Goal: Task Accomplishment & Management: Complete application form

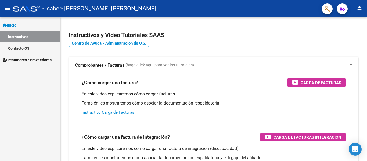
click at [34, 60] on span "Prestadores / Proveedores" at bounding box center [27, 60] width 49 height 6
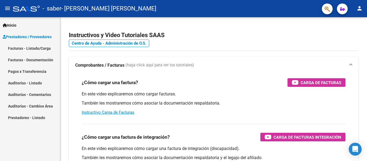
click at [40, 46] on link "Facturas - Listado/Carga" at bounding box center [30, 48] width 60 height 12
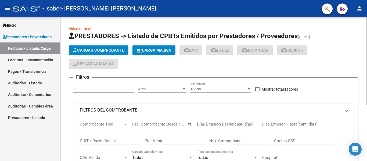
click at [83, 52] on span "Cargar Comprobante" at bounding box center [98, 50] width 51 height 5
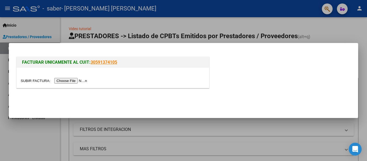
click at [65, 84] on input "file" at bounding box center [55, 81] width 68 height 6
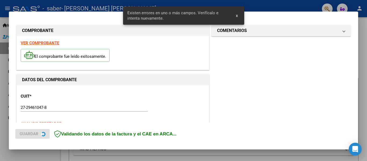
scroll to position [135, 0]
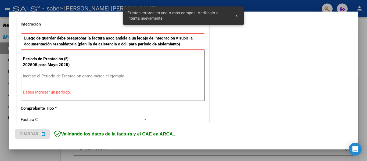
click at [108, 78] on input "Ingrese el Período de Prestación como indica el ejemplo" at bounding box center [85, 76] width 124 height 5
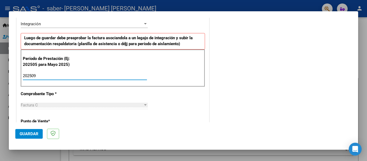
scroll to position [162, 0]
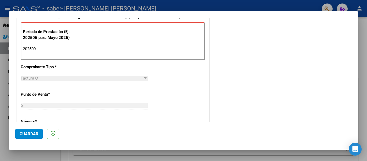
type input "202509"
click at [27, 134] on span "Guardar" at bounding box center [29, 133] width 19 height 5
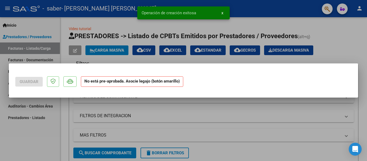
scroll to position [0, 0]
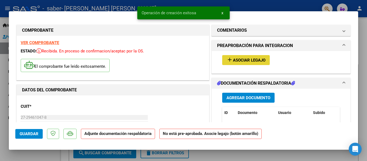
click at [246, 61] on span "Asociar Legajo" at bounding box center [249, 60] width 33 height 5
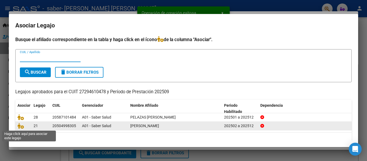
drag, startPoint x: 20, startPoint y: 127, endPoint x: 30, endPoint y: 126, distance: 9.6
click at [20, 127] on icon at bounding box center [20, 126] width 6 height 6
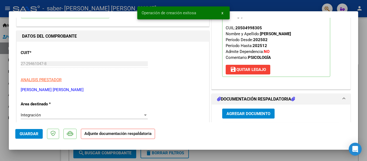
scroll to position [108, 0]
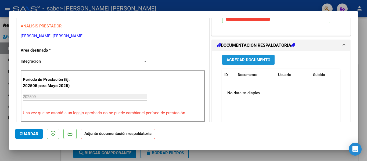
click at [253, 61] on span "Agregar Documento" at bounding box center [249, 60] width 44 height 5
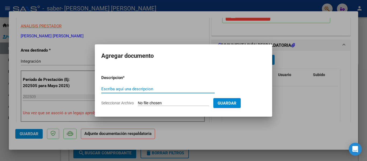
click at [202, 102] on input "Seleccionar Archivo" at bounding box center [173, 103] width 71 height 5
type input "C:\fakepath\PLANILLA PSICOLOGIA SEPTIEMBRE.pdf"
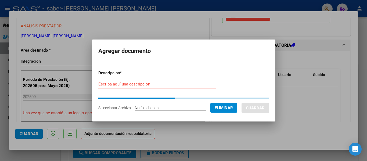
click at [144, 83] on input "Escriba aquí una descripcion" at bounding box center [157, 84] width 118 height 5
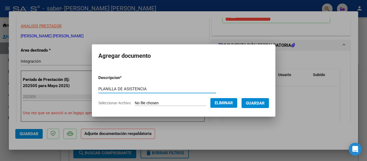
type input "PLANILLA DE ASISTENCIA"
click at [261, 105] on span "Guardar" at bounding box center [255, 103] width 19 height 5
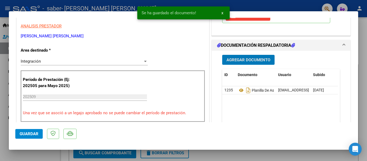
click at [250, 64] on button "Agregar Documento" at bounding box center [248, 60] width 52 height 10
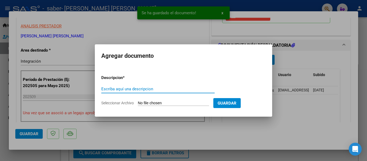
click at [157, 99] on form "Descripcion * Escriba aquí una descripcion Seleccionar Archivo Guardar" at bounding box center [183, 90] width 164 height 39
click at [146, 102] on input "Seleccionar Archivo" at bounding box center [173, 103] width 71 height 5
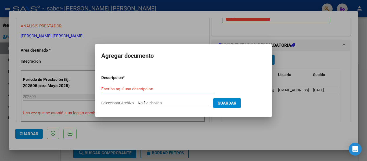
type input "C:\fakepath\CBU Rivosecchi, Ma Lucila.pdf"
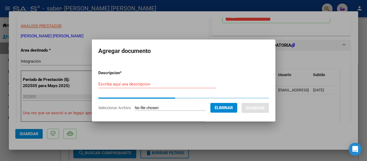
click at [188, 85] on input "Escriba aquí una descripcion" at bounding box center [157, 84] width 118 height 5
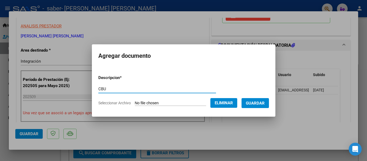
type input "CBU"
click at [262, 104] on span "Guardar" at bounding box center [255, 103] width 19 height 5
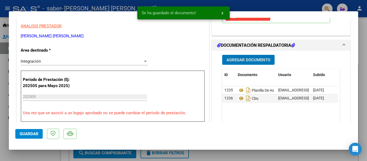
click at [39, 135] on button "Guardar" at bounding box center [28, 134] width 27 height 10
click at [40, 152] on div at bounding box center [183, 80] width 367 height 161
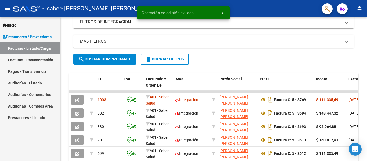
click at [359, 7] on mat-icon "person" at bounding box center [359, 8] width 6 height 6
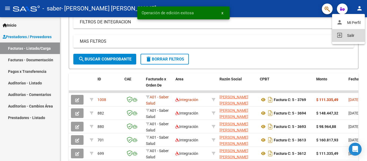
click at [350, 36] on button "exit_to_app Salir" at bounding box center [348, 35] width 33 height 13
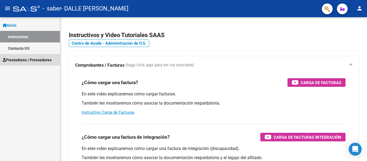
click at [35, 58] on span "Prestadores / Proveedores" at bounding box center [27, 60] width 49 height 6
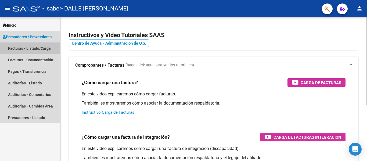
drag, startPoint x: 44, startPoint y: 48, endPoint x: 65, endPoint y: 48, distance: 20.4
click at [45, 48] on link "Facturas - Listado/Carga" at bounding box center [30, 48] width 60 height 12
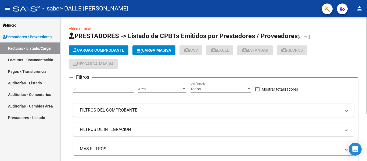
click at [95, 47] on button "Cargar Comprobante" at bounding box center [99, 50] width 60 height 10
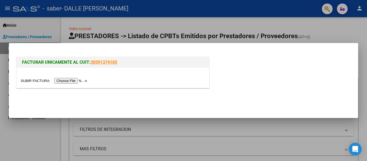
click at [86, 83] on input "file" at bounding box center [55, 81] width 68 height 6
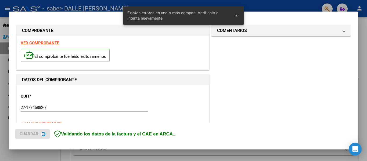
scroll to position [135, 0]
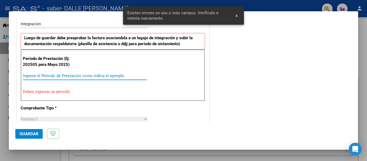
click at [91, 75] on input "Ingrese el Período de Prestación como indica el ejemplo" at bounding box center [85, 75] width 124 height 5
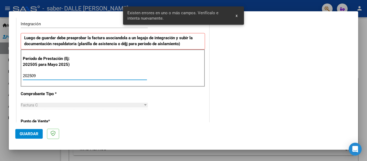
type input "202509"
click at [29, 130] on button "Guardar" at bounding box center [28, 134] width 27 height 10
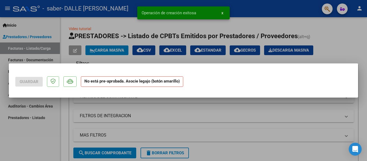
scroll to position [0, 0]
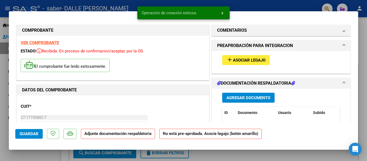
click at [239, 61] on span "Asociar Legajo" at bounding box center [249, 60] width 33 height 5
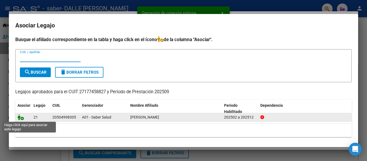
click at [22, 117] on icon at bounding box center [20, 117] width 6 height 6
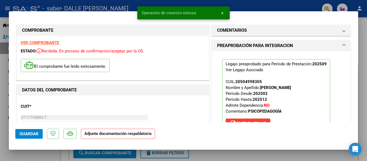
scroll to position [108, 0]
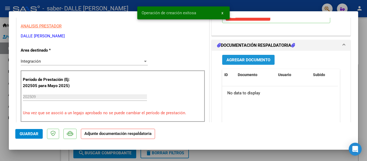
click at [259, 56] on button "Agregar Documento" at bounding box center [248, 60] width 52 height 10
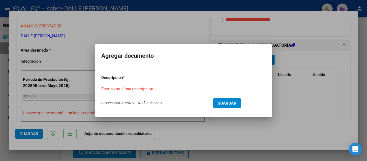
click at [206, 101] on input "Seleccionar Archivo" at bounding box center [173, 103] width 71 height 5
type input "C:\fakepath\PLANILLA PSICOPEDAGOGIA SEPTIEMBRE.pdf"
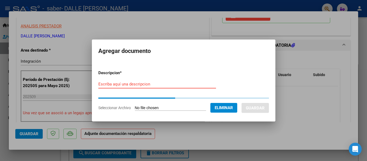
click at [138, 85] on input "Escriba aquí una descripcion" at bounding box center [157, 84] width 118 height 5
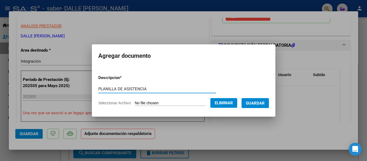
type input "PLANILLA DE ASISTENCIA"
click at [257, 101] on button "Guardar" at bounding box center [255, 103] width 27 height 10
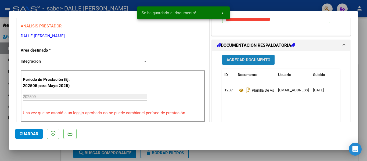
click at [246, 56] on button "Agregar Documento" at bounding box center [248, 60] width 52 height 10
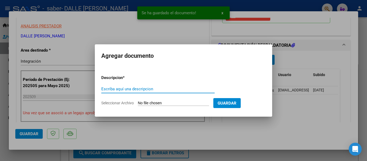
click at [146, 103] on input "Seleccionar Archivo" at bounding box center [173, 103] width 71 height 5
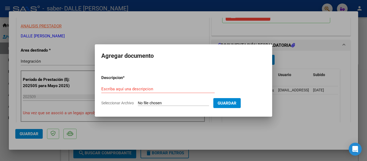
type input "C:\fakepath\CBU Dalle Nogare,M Alejandra.pdf"
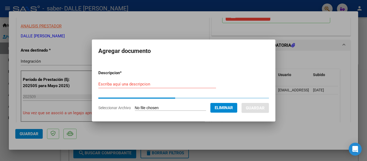
click at [133, 83] on input "Escriba aquí una descripcion" at bounding box center [157, 84] width 118 height 5
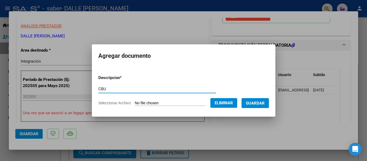
type input "CBU"
drag, startPoint x: 268, startPoint y: 107, endPoint x: 265, endPoint y: 106, distance: 3.7
click at [268, 107] on button "Guardar" at bounding box center [255, 103] width 27 height 10
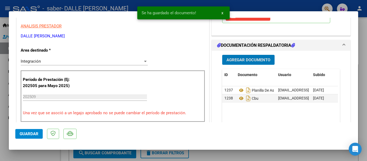
click at [33, 133] on span "Guardar" at bounding box center [29, 133] width 19 height 5
drag, startPoint x: 44, startPoint y: 152, endPoint x: 50, endPoint y: 151, distance: 6.8
click at [43, 152] on div at bounding box center [183, 80] width 367 height 161
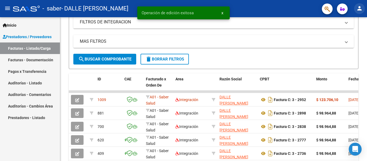
click at [359, 8] on mat-icon "person" at bounding box center [359, 8] width 6 height 6
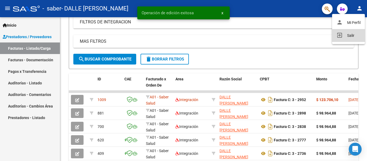
click at [351, 40] on button "exit_to_app Salir" at bounding box center [348, 35] width 33 height 13
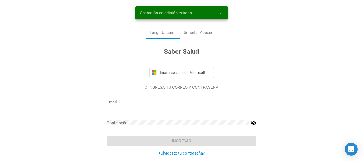
type input "puertasabiertasfacturacion@hotmail.com"
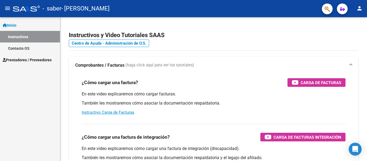
click at [39, 58] on span "Prestadores / Proveedores" at bounding box center [27, 60] width 49 height 6
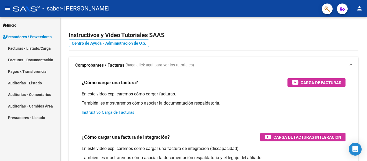
click at [38, 49] on link "Facturas - Listado/Carga" at bounding box center [30, 48] width 60 height 12
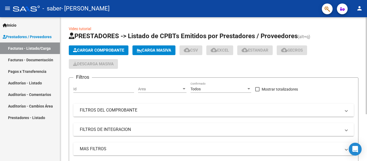
click at [110, 51] on span "Cargar Comprobante" at bounding box center [98, 50] width 51 height 5
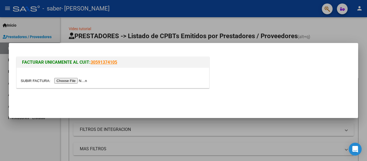
click at [79, 81] on input "file" at bounding box center [55, 81] width 68 height 6
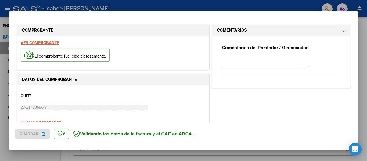
scroll to position [135, 0]
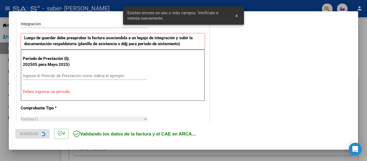
click at [83, 73] on div "Ingrese el Período de Prestación como indica el ejemplo" at bounding box center [85, 76] width 124 height 8
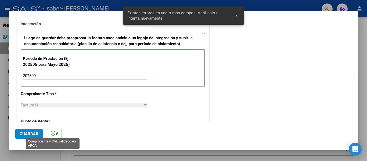
type input "202509"
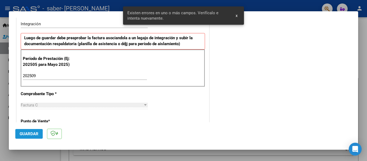
click at [33, 132] on span "Guardar" at bounding box center [29, 133] width 19 height 5
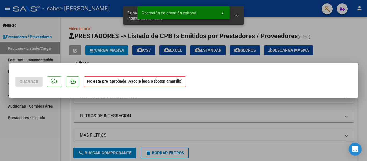
scroll to position [0, 0]
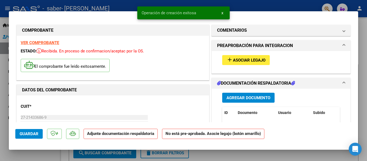
click at [255, 58] on span "add Asociar Legajo" at bounding box center [246, 60] width 39 height 5
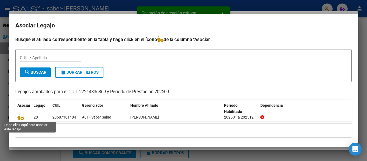
drag, startPoint x: 20, startPoint y: 116, endPoint x: 154, endPoint y: 108, distance: 134.1
click at [20, 116] on icon at bounding box center [20, 117] width 6 height 6
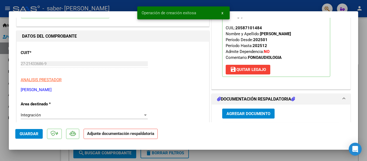
scroll to position [81, 0]
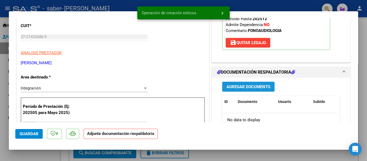
click at [263, 90] on button "Agregar Documento" at bounding box center [248, 87] width 52 height 10
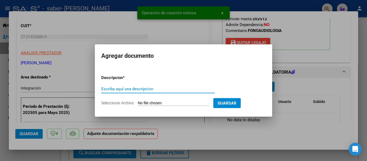
click at [190, 106] on form "Descripcion * Escriba aquí una descripcion Seleccionar Archivo Guardar" at bounding box center [183, 90] width 164 height 39
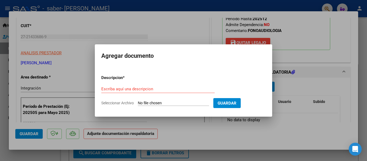
click at [191, 104] on input "Seleccionar Archivo" at bounding box center [173, 103] width 71 height 5
type input "C:\fakepath\PLANILLA SEPTIEMBRE - FONOAUDIOLOGIA.pdf"
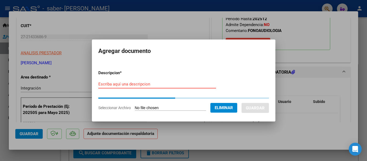
click at [155, 83] on input "Escriba aquí una descripcion" at bounding box center [157, 84] width 118 height 5
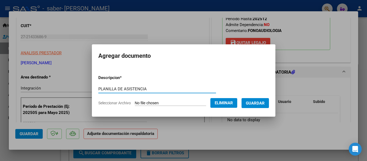
type input "PLANILLA DE ASISTENCIA"
drag, startPoint x: 266, startPoint y: 105, endPoint x: 262, endPoint y: 99, distance: 6.9
click at [265, 104] on span "Guardar" at bounding box center [255, 103] width 19 height 5
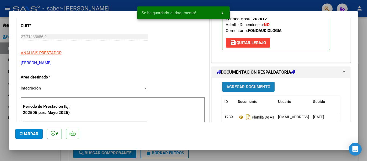
click at [243, 87] on span "Agregar Documento" at bounding box center [249, 86] width 44 height 5
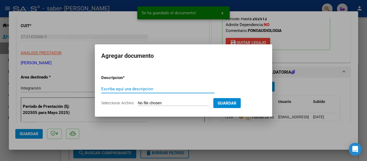
click at [141, 99] on form "Descripcion * Escriba aquí una descripcion Seleccionar Archivo Guardar" at bounding box center [183, 90] width 164 height 39
click at [157, 99] on form "Descripcion * Escriba aquí una descripcion Seleccionar Archivo Guardar" at bounding box center [183, 90] width 164 height 39
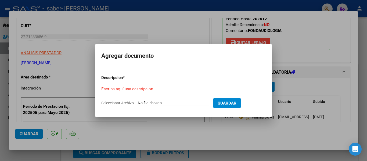
click at [175, 102] on input "Seleccionar Archivo" at bounding box center [173, 103] width 71 height 5
type input "C:\fakepath\CBU Ramirez, Fabiana Estela.pdf"
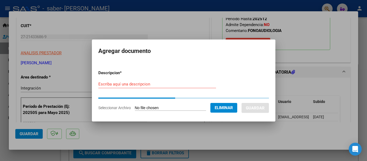
click at [157, 85] on input "Escriba aquí una descripcion" at bounding box center [157, 84] width 118 height 5
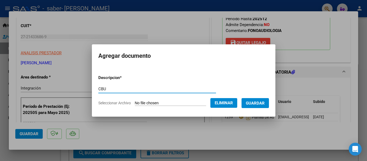
type input "CBU"
click at [256, 102] on span "Guardar" at bounding box center [255, 103] width 19 height 5
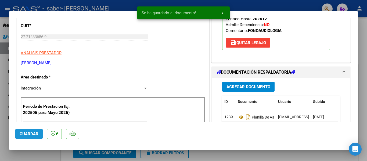
click at [28, 131] on span "Guardar" at bounding box center [29, 133] width 19 height 5
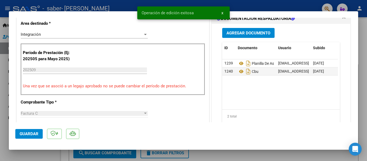
scroll to position [161, 0]
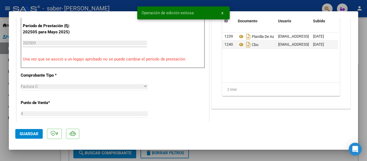
click at [48, 156] on div at bounding box center [183, 80] width 367 height 161
type input "$ 0,00"
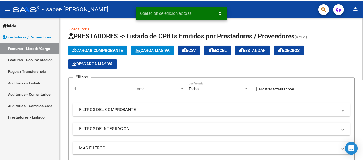
scroll to position [81, 0]
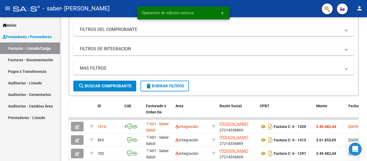
click at [360, 9] on mat-icon "person" at bounding box center [359, 8] width 6 height 6
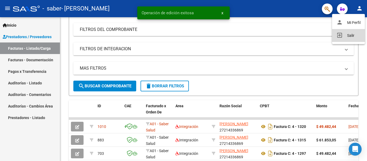
click at [345, 33] on button "exit_to_app Salir" at bounding box center [348, 35] width 33 height 13
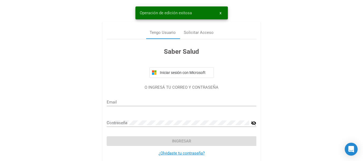
type input "puertasabiertasconsultas@hotmail.com"
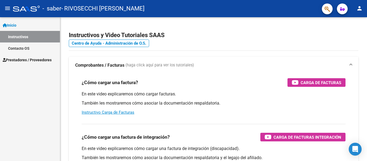
click at [37, 63] on link "Prestadores / Proveedores" at bounding box center [30, 60] width 60 height 12
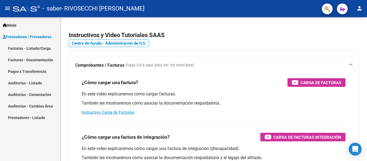
click at [39, 46] on link "Facturas - Listado/Carga" at bounding box center [30, 48] width 60 height 12
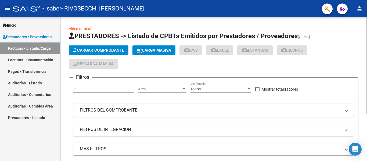
click at [98, 49] on span "Cargar Comprobante" at bounding box center [98, 50] width 51 height 5
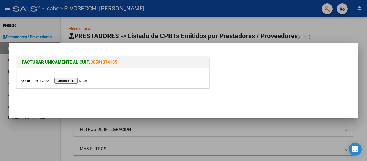
click at [75, 83] on input "file" at bounding box center [55, 81] width 68 height 6
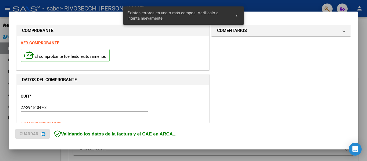
scroll to position [135, 0]
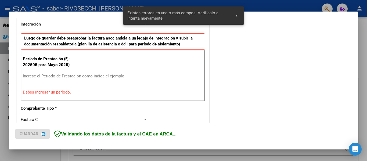
click at [95, 78] on div "Ingrese el Período de Prestación como indica el ejemplo" at bounding box center [85, 76] width 124 height 8
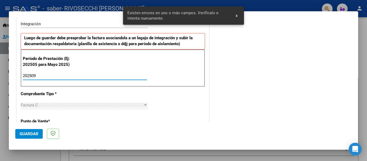
type input "202509"
click at [26, 130] on button "Guardar" at bounding box center [28, 134] width 27 height 10
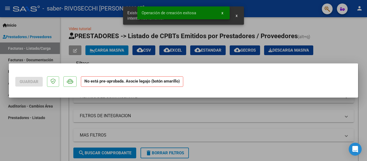
scroll to position [0, 0]
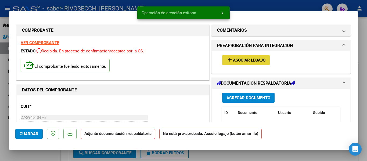
click at [254, 61] on span "Asociar Legajo" at bounding box center [249, 60] width 33 height 5
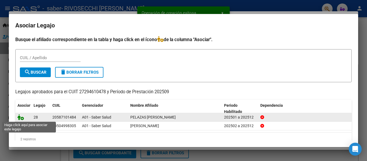
click at [18, 117] on icon at bounding box center [20, 117] width 6 height 6
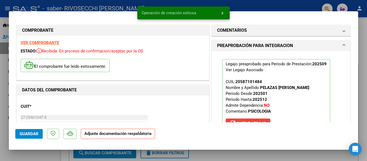
scroll to position [81, 0]
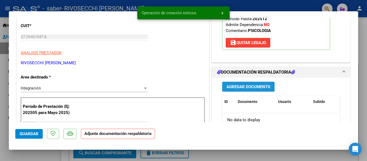
click at [251, 88] on span "Agregar Documento" at bounding box center [249, 86] width 44 height 5
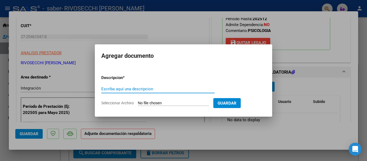
click at [180, 102] on input "Seleccionar Archivo" at bounding box center [173, 103] width 71 height 5
type input "C:\fakepath\PLANILLA SEPTIEMBRE - PSICOLOGIA.pdf"
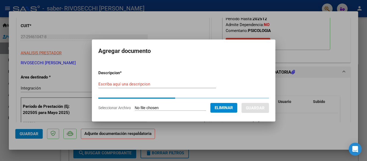
click at [151, 85] on input "Escriba aquí una descripcion" at bounding box center [157, 84] width 118 height 5
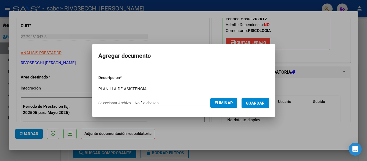
type input "PLANILLA DE ASISTENCIA"
click at [247, 100] on button "Guardar" at bounding box center [255, 103] width 27 height 10
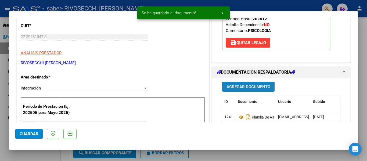
click at [249, 85] on span "Agregar Documento" at bounding box center [249, 86] width 44 height 5
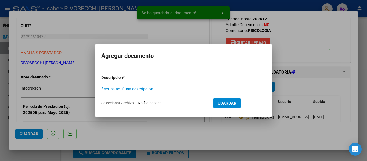
click at [184, 101] on input "Seleccionar Archivo" at bounding box center [173, 103] width 71 height 5
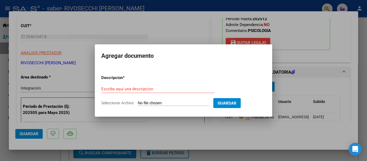
type input "C:\fakepath\CBU Rivosecchi, Ma Lucila.pdf"
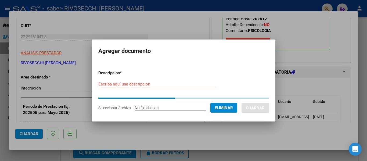
click at [191, 85] on input "Escriba aquí una descripcion" at bounding box center [157, 84] width 118 height 5
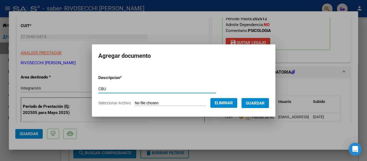
type input "CBU"
click at [257, 103] on span "Guardar" at bounding box center [255, 103] width 19 height 5
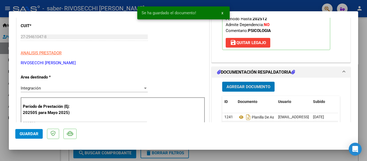
click at [30, 134] on span "Guardar" at bounding box center [29, 133] width 19 height 5
click at [31, 151] on div at bounding box center [183, 80] width 367 height 161
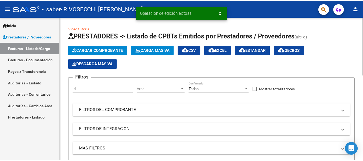
scroll to position [108, 0]
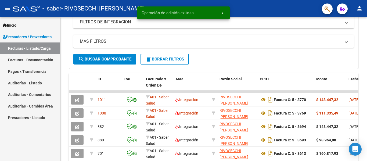
click at [361, 9] on mat-icon "person" at bounding box center [359, 8] width 6 height 6
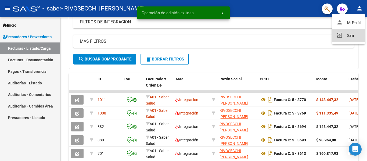
click at [349, 35] on button "exit_to_app Salir" at bounding box center [348, 35] width 33 height 13
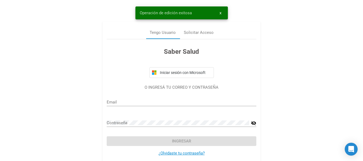
type input "puertasabiertas_info@yahoo.com.ar"
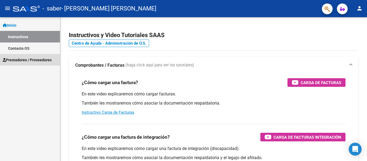
click at [32, 58] on span "Prestadores / Proveedores" at bounding box center [27, 60] width 49 height 6
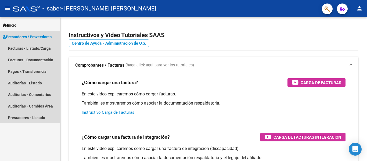
click at [43, 37] on span "Prestadores / Proveedores" at bounding box center [27, 37] width 49 height 6
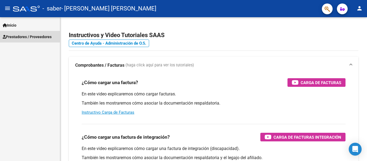
click at [54, 37] on link "Prestadores / Proveedores" at bounding box center [30, 37] width 60 height 12
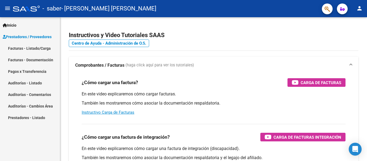
click at [46, 46] on link "Facturas - Listado/Carga" at bounding box center [30, 48] width 60 height 12
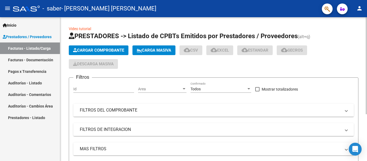
click at [108, 52] on button "Cargar Comprobante" at bounding box center [99, 50] width 60 height 10
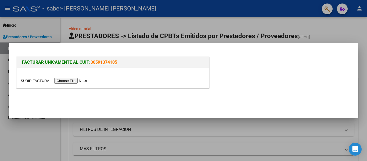
click at [79, 84] on div at bounding box center [113, 78] width 192 height 20
click at [78, 80] on input "file" at bounding box center [55, 81] width 68 height 6
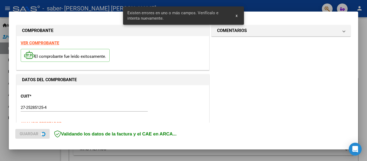
scroll to position [135, 0]
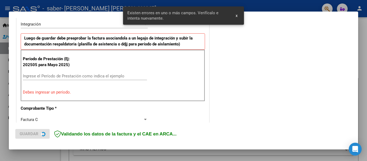
click at [123, 76] on input "Ingrese el Período de Prestación como indica el ejemplo" at bounding box center [85, 76] width 124 height 5
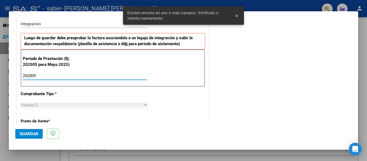
type input "202509"
click at [21, 135] on button "Guardar" at bounding box center [28, 134] width 27 height 10
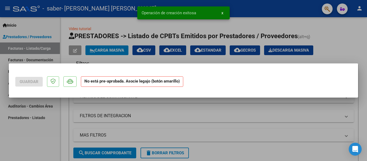
scroll to position [0, 0]
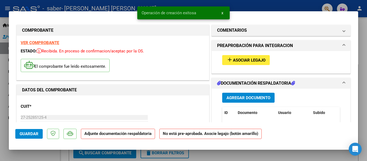
click at [252, 62] on span "Asociar Legajo" at bounding box center [249, 60] width 33 height 5
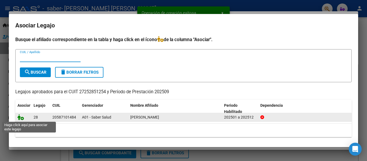
click at [19, 116] on icon at bounding box center [20, 117] width 6 height 6
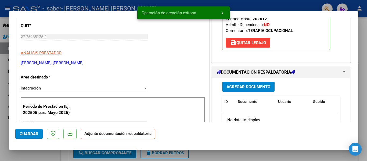
scroll to position [108, 0]
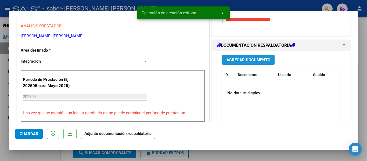
click at [255, 55] on button "Agregar Documento" at bounding box center [248, 60] width 52 height 10
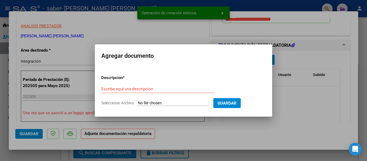
click at [191, 103] on input "Seleccionar Archivo" at bounding box center [173, 103] width 71 height 5
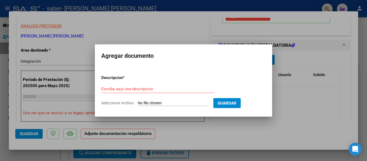
type input "C:\fakepath\PLANILLA SEPTIEMBRE - T OCUPACIONAL.pdf"
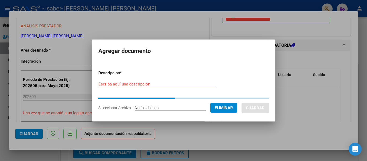
click at [160, 87] on div "Escriba aquí una descripcion" at bounding box center [157, 84] width 118 height 8
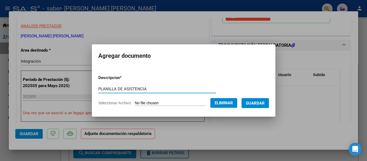
type input "PLANILLA DE ASISTENCIA"
drag, startPoint x: 265, startPoint y: 103, endPoint x: 260, endPoint y: 101, distance: 4.9
click at [265, 103] on span "Guardar" at bounding box center [255, 103] width 19 height 5
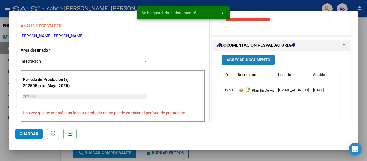
click at [238, 59] on span "Agregar Documento" at bounding box center [249, 60] width 44 height 5
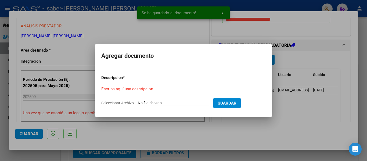
click at [149, 102] on input "Seleccionar Archivo" at bounding box center [173, 103] width 71 height 5
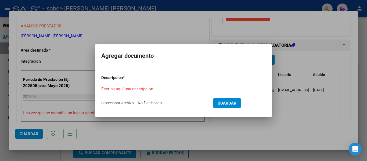
type input "C:\fakepath\CBU [PERSON_NAME] [PERSON_NAME].pdf"
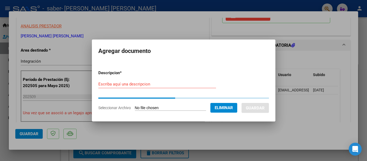
click at [185, 85] on input "Escriba aquí una descripcion" at bounding box center [157, 84] width 118 height 5
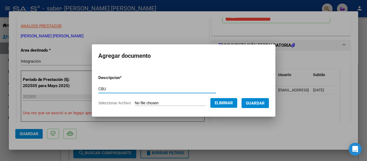
type input "CBU"
click at [253, 101] on span "Guardar" at bounding box center [255, 103] width 19 height 5
